Goal: Task Accomplishment & Management: Use online tool/utility

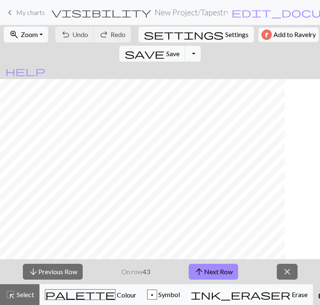
scroll to position [4216, 0]
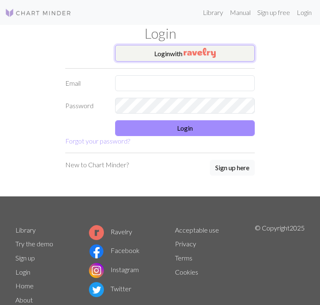
click at [193, 50] on img "button" at bounding box center [200, 53] width 32 height 10
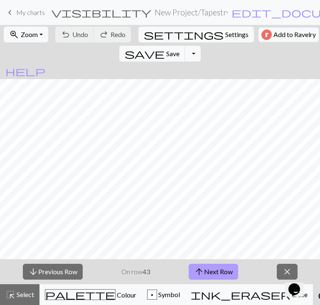
click at [212, 271] on button "arrow_upward Next Row" at bounding box center [214, 272] width 50 height 16
click at [165, 48] on span "save" at bounding box center [145, 54] width 40 height 12
click at [204, 269] on button "arrow_upward Next Row" at bounding box center [214, 272] width 50 height 16
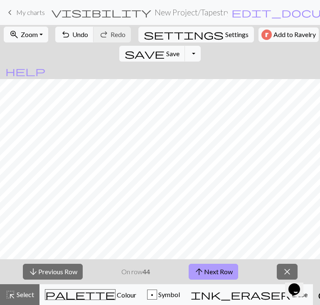
click at [204, 269] on span "arrow_upward" at bounding box center [199, 272] width 10 height 12
click at [47, 269] on button "arrow_downward Previous Row" at bounding box center [53, 272] width 60 height 16
click at [165, 48] on span "save" at bounding box center [145, 54] width 40 height 12
